Goal: Task Accomplishment & Management: Manage account settings

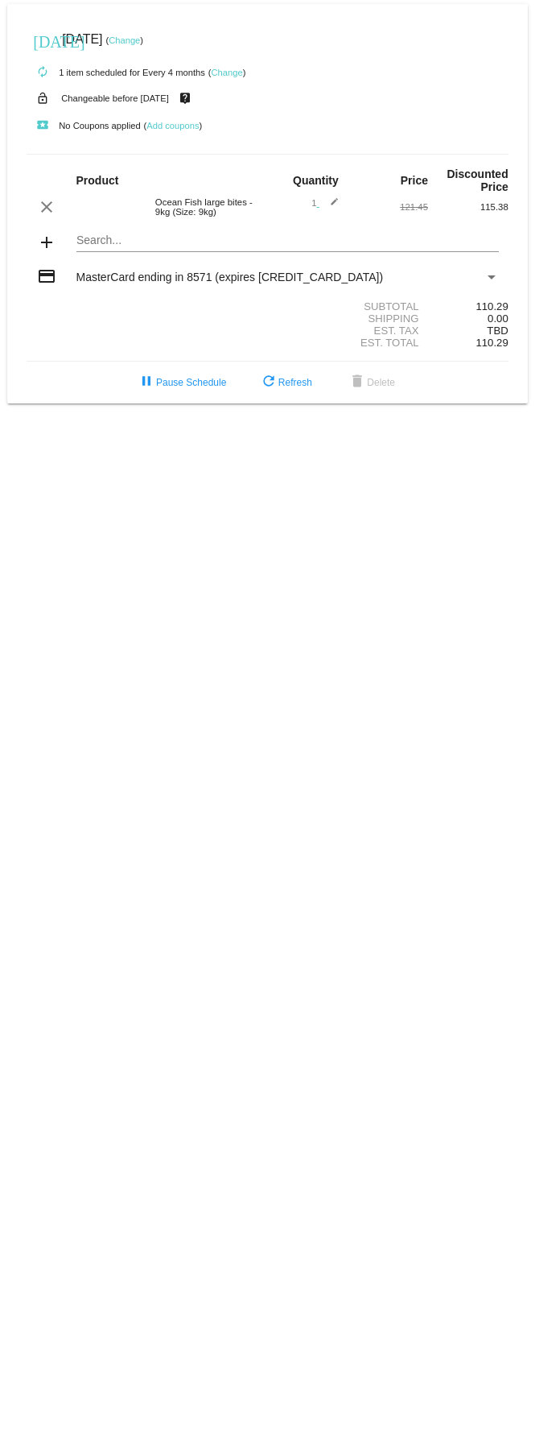
click at [140, 38] on link "Change" at bounding box center [124, 40] width 31 height 10
click at [140, 37] on link "Change" at bounding box center [124, 40] width 31 height 10
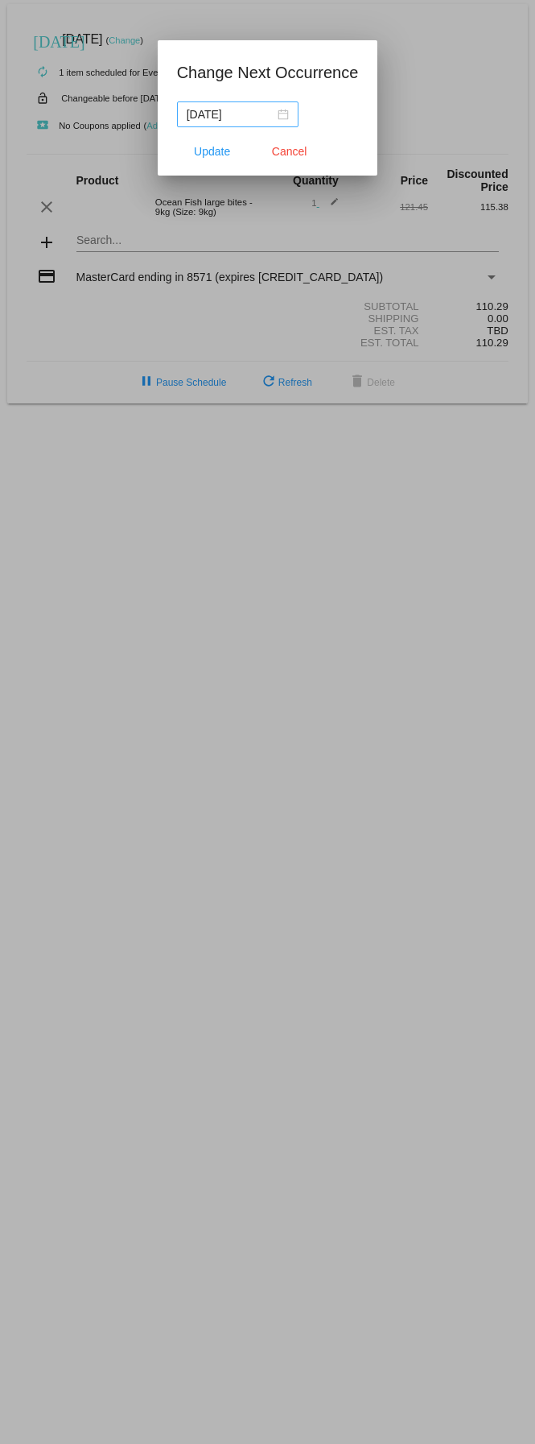
click at [284, 117] on div "[DATE]" at bounding box center [238, 114] width 102 height 18
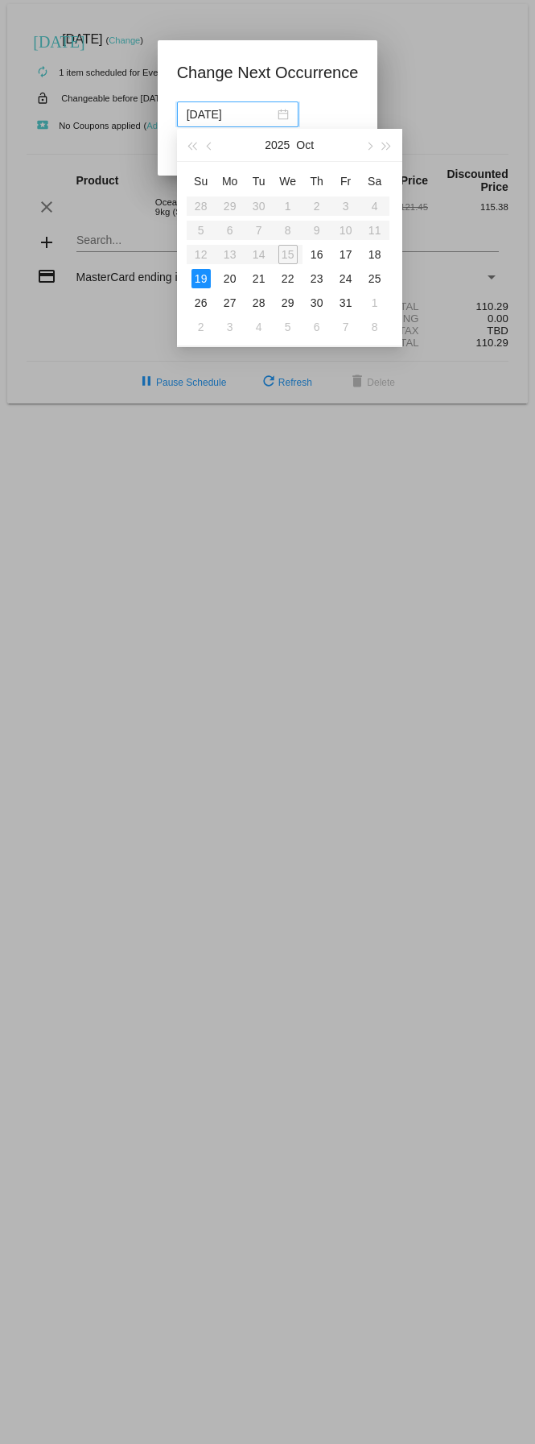
click at [287, 255] on table "Su Mo Tu We Th Fr Sa 28 29 30 1 2 3 4 5 6 7 8 9 10 11 12 13 14 15 16 17 18 19 2…" at bounding box center [288, 253] width 203 height 171
click at [320, 254] on div "16" at bounding box center [317, 254] width 19 height 19
type input "[DATE]"
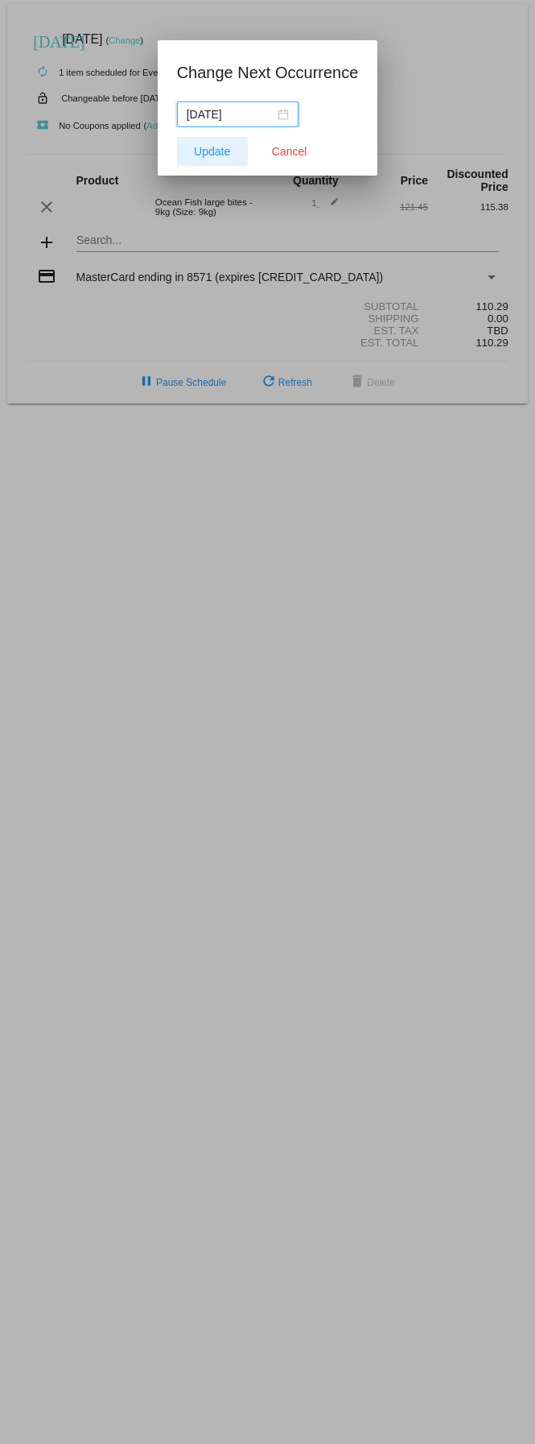
click at [225, 150] on span "Update" at bounding box center [212, 151] width 36 height 13
